Goal: Task Accomplishment & Management: Use online tool/utility

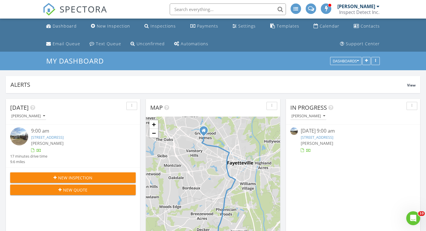
scroll to position [529, 426]
click at [64, 135] on link "3711 Rockhurst Dr, Fayetteville, NC 28306" at bounding box center [47, 137] width 33 height 5
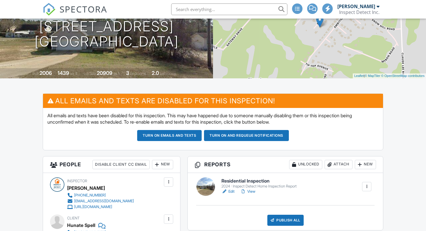
scroll to position [213, 0]
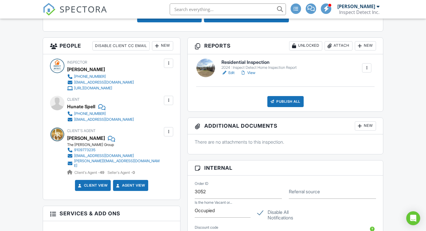
click at [232, 72] on link "Edit" at bounding box center [227, 73] width 13 height 6
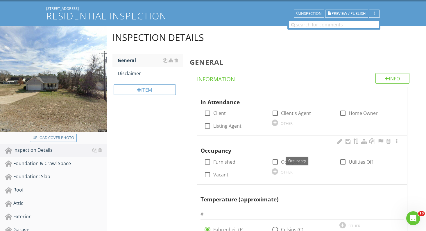
scroll to position [82, 0]
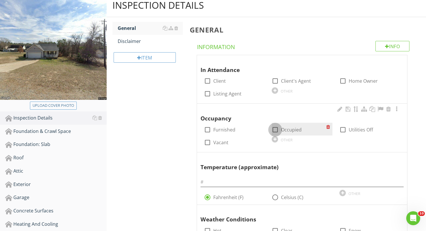
click at [276, 127] on div at bounding box center [275, 130] width 10 height 10
checkbox input "true"
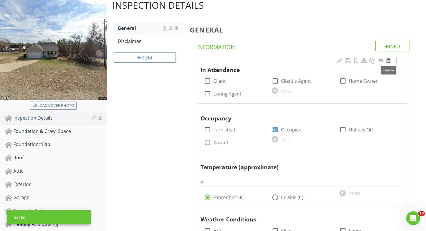
click at [388, 60] on div at bounding box center [388, 61] width 7 height 6
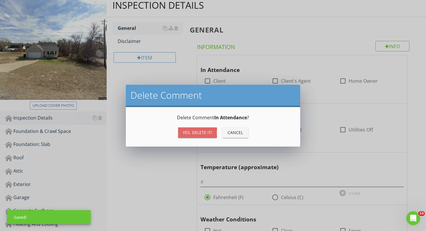
click at [191, 132] on div "Yes, Delete it!" at bounding box center [197, 132] width 29 height 6
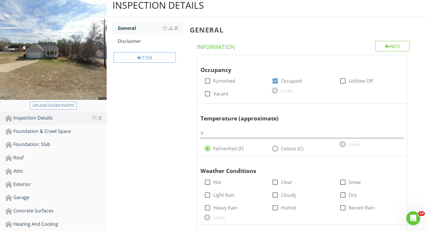
scroll to position [87, 0]
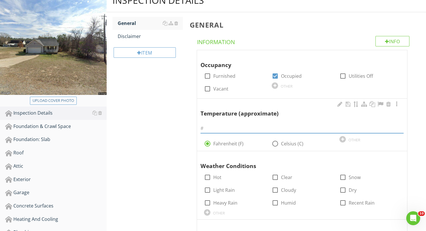
click at [240, 127] on input "text" at bounding box center [301, 129] width 203 height 10
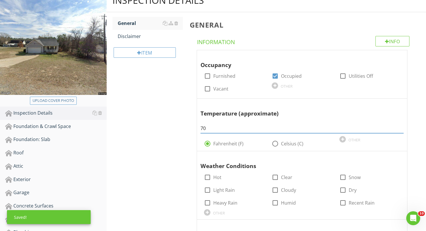
type input "70"
click at [156, 114] on div "Inspection Details General Disclaimer Item General Info Information Occupancy c…" at bounding box center [266, 216] width 319 height 455
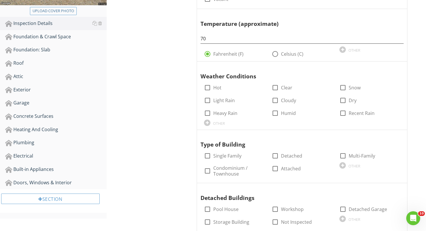
scroll to position [184, 0]
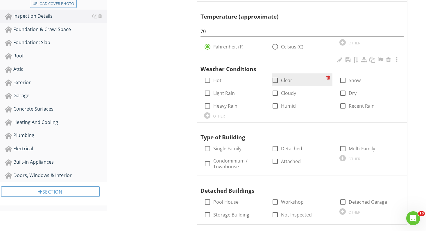
click at [276, 79] on div at bounding box center [275, 80] width 10 height 10
checkbox input "true"
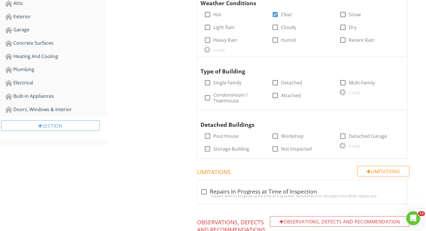
scroll to position [252, 0]
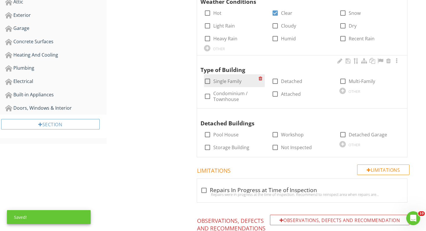
click at [207, 78] on div at bounding box center [207, 81] width 10 height 10
checkbox input "true"
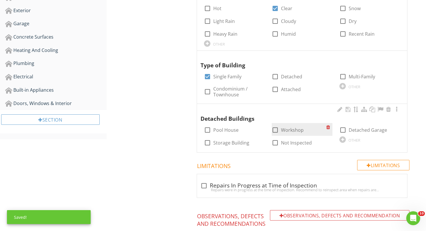
scroll to position [257, 0]
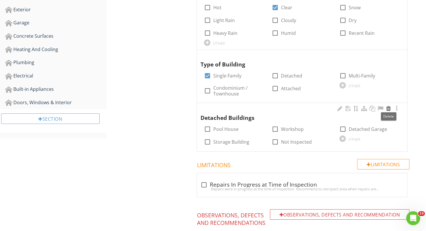
click at [388, 106] on div at bounding box center [388, 109] width 7 height 6
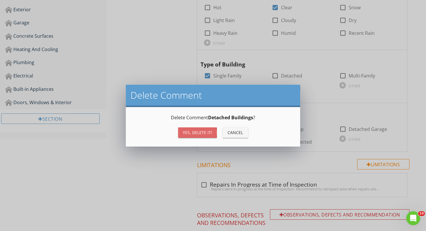
click at [207, 129] on div "Yes, Delete it!" at bounding box center [197, 132] width 29 height 6
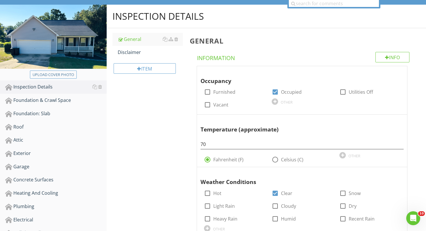
scroll to position [66, 0]
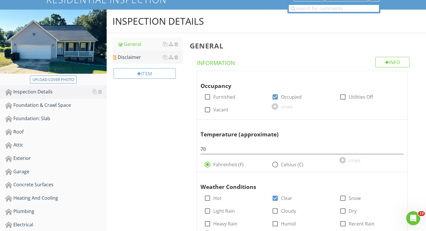
click at [140, 57] on div "Disclaimer" at bounding box center [150, 57] width 65 height 7
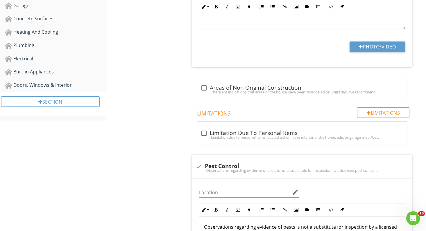
scroll to position [233, 0]
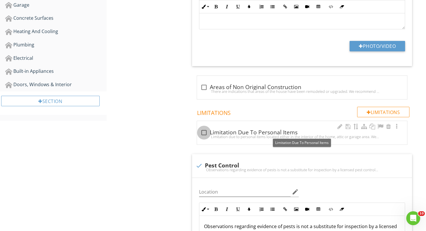
click at [205, 132] on div at bounding box center [204, 133] width 10 height 10
checkbox input "true"
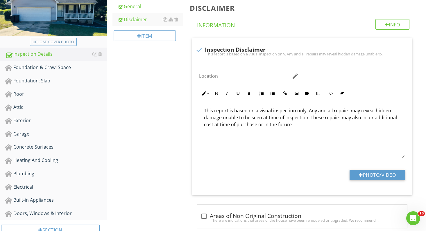
scroll to position [103, 0]
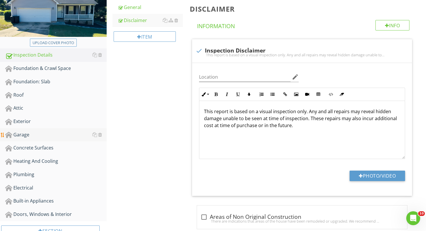
click at [24, 136] on div "Garage" at bounding box center [55, 135] width 101 height 8
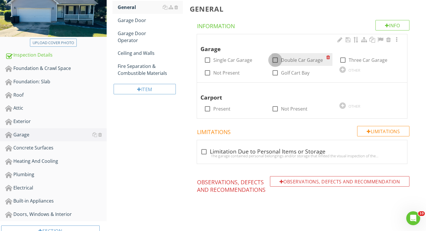
click at [275, 61] on div at bounding box center [275, 60] width 10 height 10
checkbox input "true"
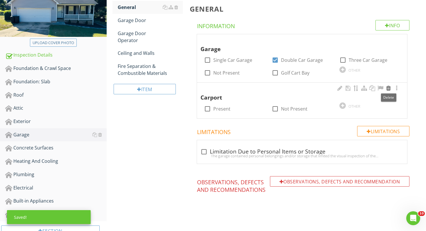
click at [389, 87] on div at bounding box center [388, 88] width 7 height 6
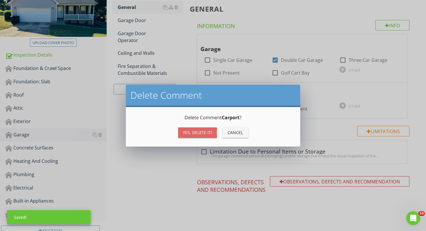
click at [195, 131] on div "Yes, Delete it!" at bounding box center [197, 132] width 29 height 6
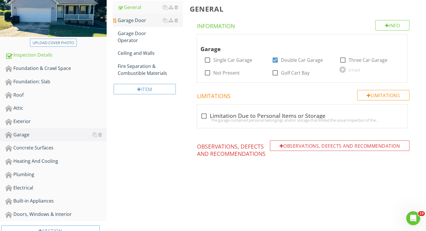
click at [141, 20] on div "Garage Door" at bounding box center [150, 20] width 65 height 7
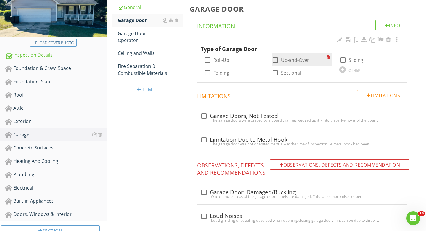
click at [275, 56] on div at bounding box center [275, 60] width 10 height 10
checkbox input "true"
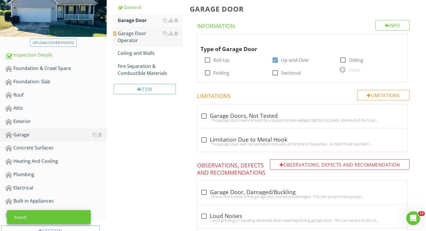
click at [131, 37] on div "Garage Door Operator" at bounding box center [150, 37] width 65 height 14
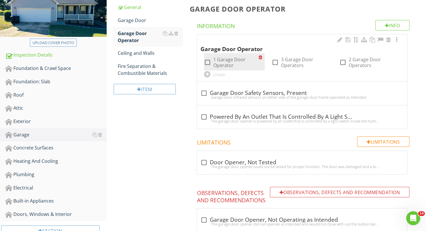
click at [208, 60] on div at bounding box center [207, 62] width 10 height 10
checkbox input "true"
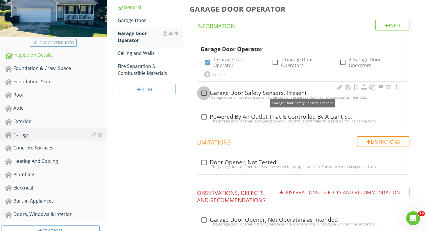
click at [204, 91] on div at bounding box center [204, 93] width 10 height 10
checkbox input "true"
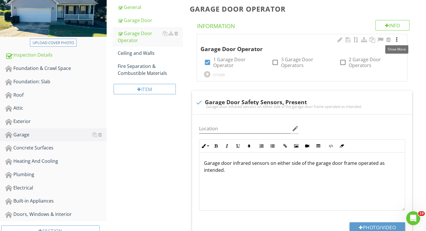
click at [396, 37] on div at bounding box center [396, 40] width 7 height 6
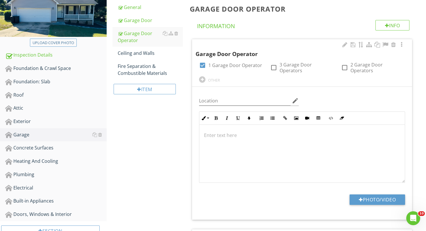
click at [223, 137] on p at bounding box center [302, 135] width 196 height 7
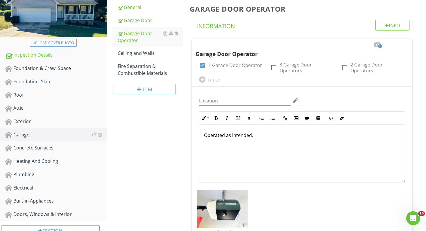
click at [144, 75] on div "Fire Separation & Combustible Materials" at bounding box center [150, 70] width 65 height 14
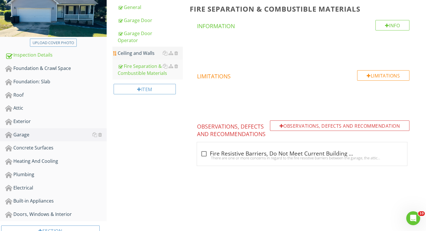
click at [142, 53] on div "Ceiling and Walls" at bounding box center [150, 53] width 65 height 7
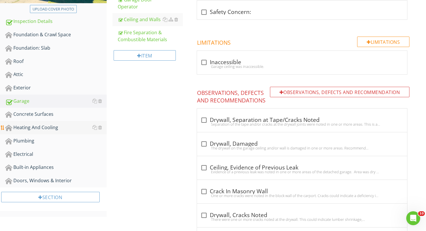
scroll to position [142, 0]
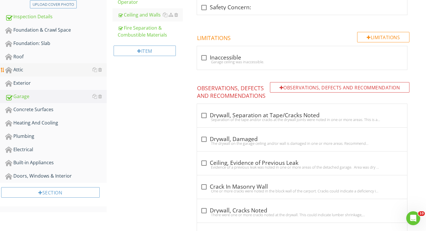
click at [28, 68] on div "Attic" at bounding box center [55, 70] width 101 height 8
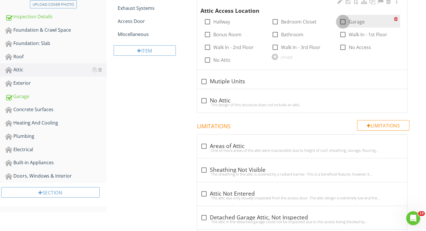
click at [341, 21] on div at bounding box center [343, 22] width 10 height 10
checkbox input "true"
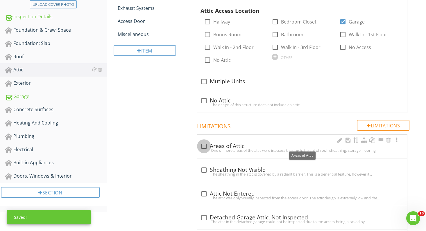
click at [204, 144] on div at bounding box center [204, 146] width 10 height 10
checkbox input "true"
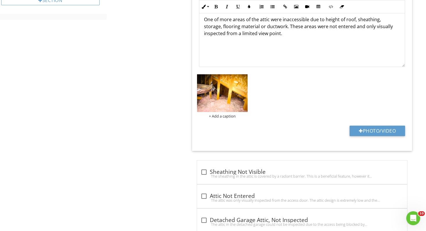
scroll to position [372, 0]
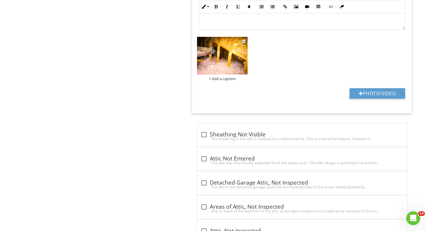
click at [223, 62] on img at bounding box center [222, 56] width 50 height 38
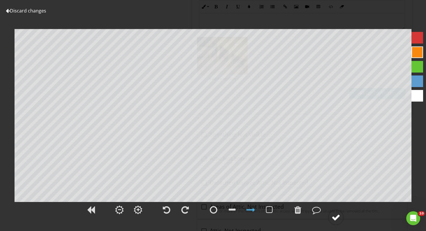
click at [337, 218] on div at bounding box center [335, 217] width 9 height 9
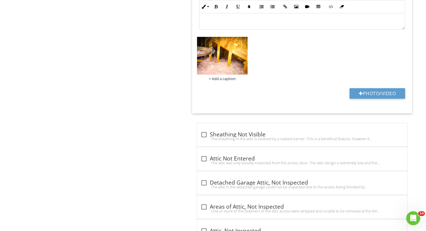
click at [154, 129] on div "Attic General Attic Insulation Ventilation Exhaust Systems Access Door Miscella…" at bounding box center [266, 57] width 319 height 707
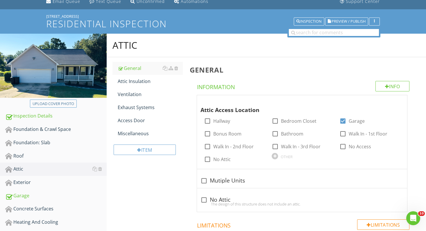
scroll to position [28, 0]
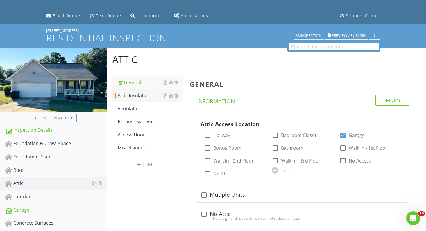
click at [147, 96] on div "Attic Insulation" at bounding box center [150, 95] width 65 height 7
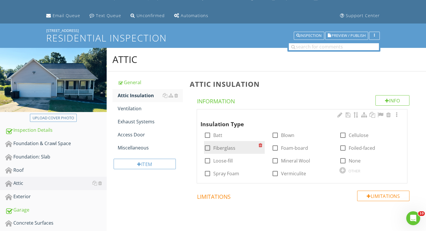
click at [206, 147] on div at bounding box center [207, 148] width 10 height 10
checkbox input "true"
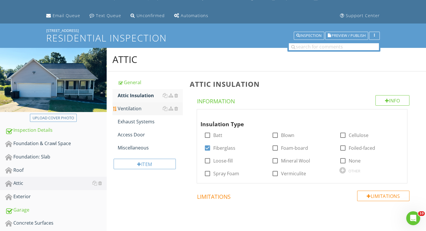
click at [137, 108] on div "Ventilation" at bounding box center [150, 108] width 65 height 7
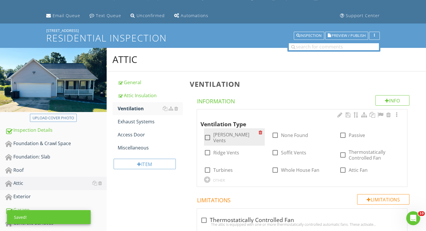
click at [208, 134] on div at bounding box center [207, 138] width 10 height 10
checkbox input "true"
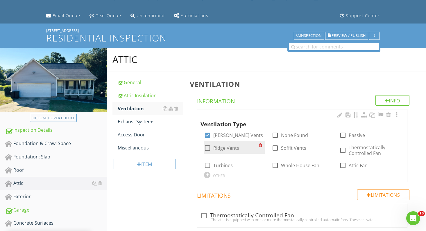
click at [208, 146] on div at bounding box center [207, 148] width 10 height 10
checkbox input "true"
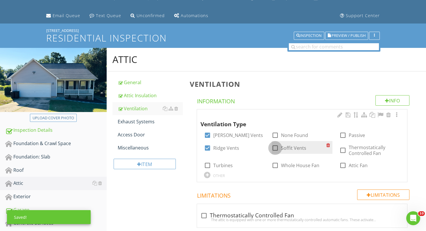
click at [274, 146] on div at bounding box center [275, 148] width 10 height 10
checkbox input "true"
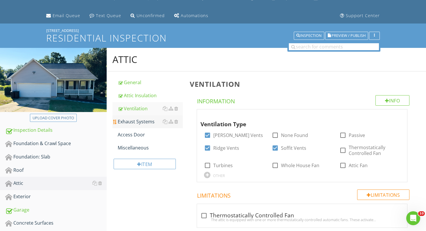
click at [131, 120] on div "Exhaust Systems" at bounding box center [150, 121] width 65 height 7
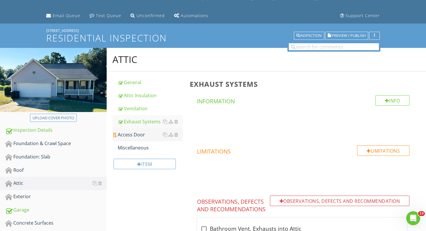
click at [132, 134] on div "Access Door" at bounding box center [150, 134] width 65 height 7
click at [134, 149] on div "Miscellaneous" at bounding box center [150, 147] width 65 height 7
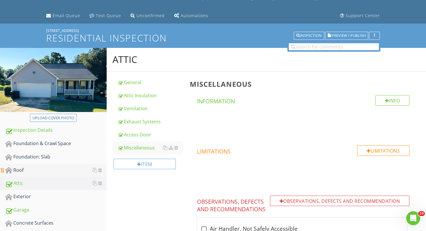
click at [37, 168] on div "Roof" at bounding box center [55, 171] width 101 height 8
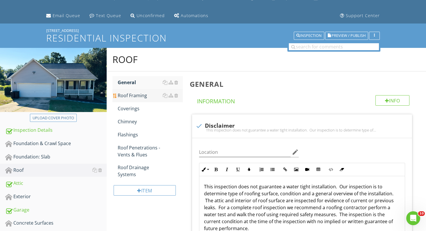
click at [132, 96] on div "Roof Framing" at bounding box center [150, 95] width 65 height 7
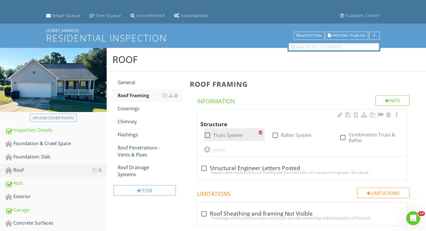
click at [206, 134] on div at bounding box center [207, 135] width 10 height 10
checkbox input "true"
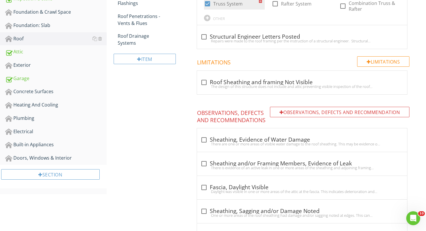
scroll to position [175, 0]
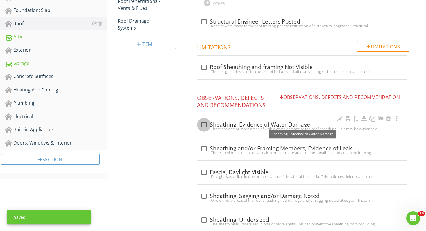
click at [202, 124] on div at bounding box center [204, 125] width 10 height 10
checkbox input "true"
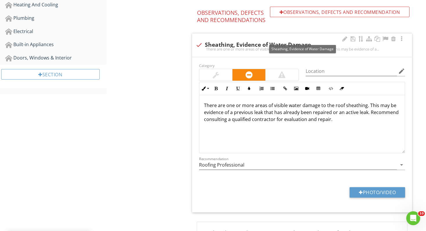
scroll to position [0, 0]
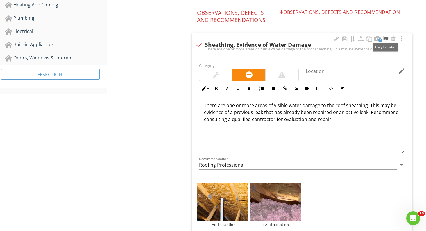
click at [385, 38] on div at bounding box center [384, 39] width 7 height 6
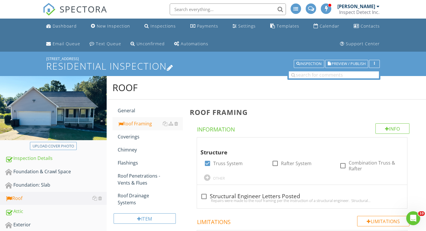
scroll to position [0, 0]
click at [349, 63] on span "Preview / Publish" at bounding box center [348, 64] width 34 height 4
